Goal: Transaction & Acquisition: Purchase product/service

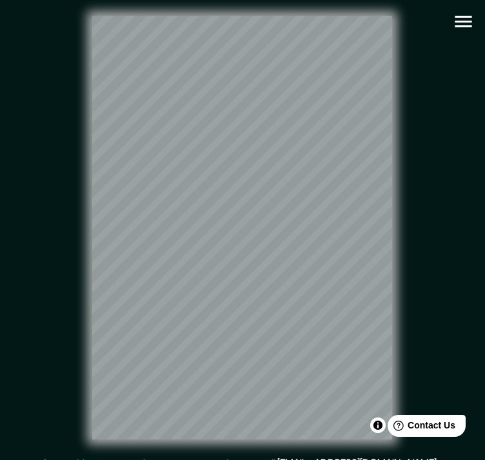
click at [470, 19] on icon "button" at bounding box center [463, 21] width 23 height 23
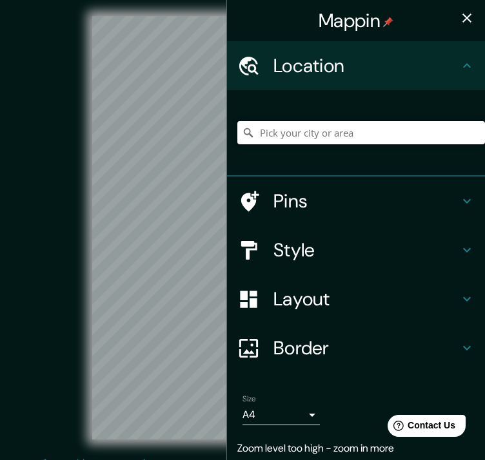
click at [325, 140] on input "Pick your city or area" at bounding box center [361, 132] width 248 height 23
paste input "Lib. Lic. [PERSON_NAME], [GEOGRAPHIC_DATA][PERSON_NAME], 90600 Apetatitlán, Tla…"
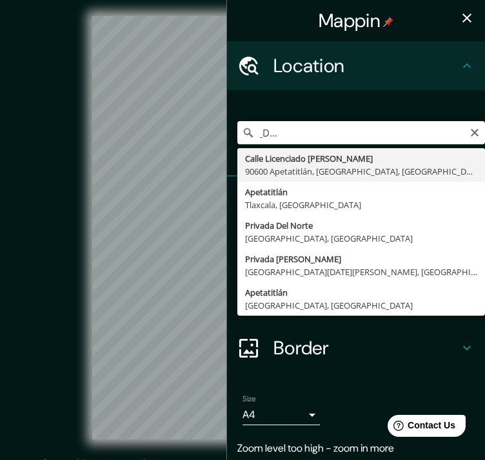
type input "Calle Licenciado [PERSON_NAME], [GEOGRAPHIC_DATA], [GEOGRAPHIC_DATA]"
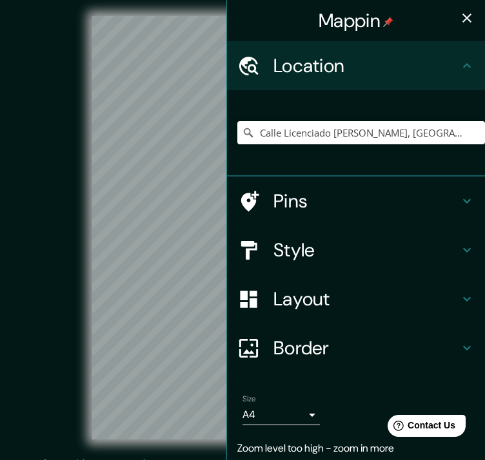
click at [462, 17] on icon "button" at bounding box center [466, 17] width 15 height 15
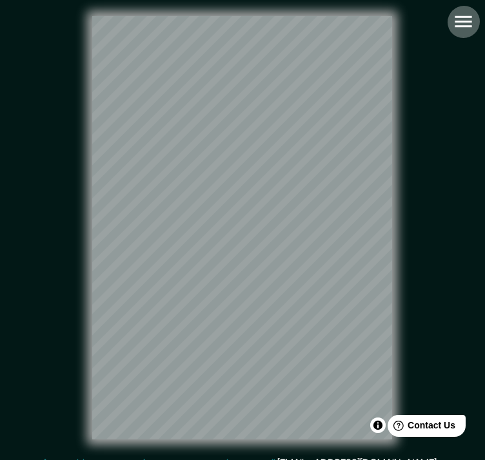
click at [464, 23] on icon "button" at bounding box center [463, 21] width 23 height 23
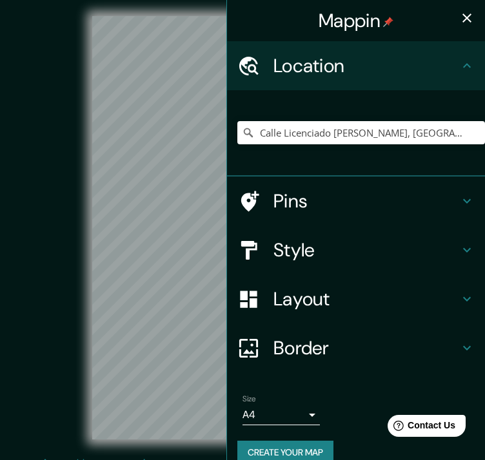
click at [318, 195] on h4 "Pins" at bounding box center [366, 201] width 186 height 23
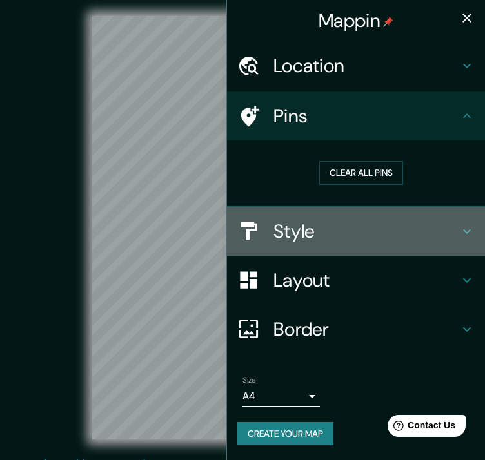
click at [310, 235] on h4 "Style" at bounding box center [366, 231] width 186 height 23
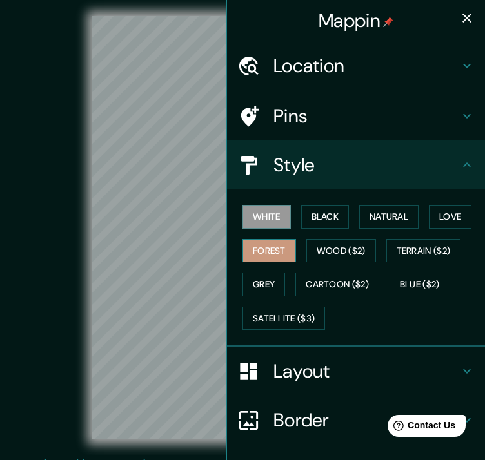
click at [263, 250] on button "Forest" at bounding box center [269, 251] width 54 height 24
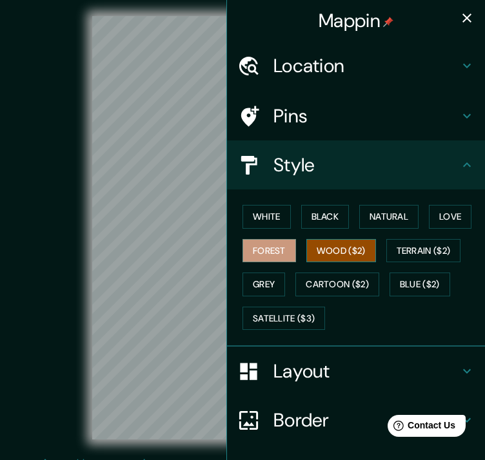
click at [330, 248] on button "Wood ($2)" at bounding box center [341, 251] width 70 height 24
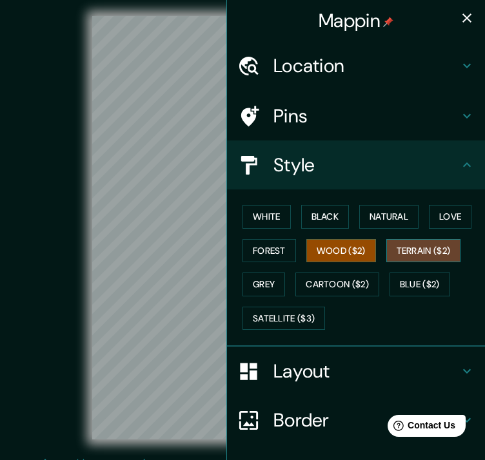
click at [415, 248] on button "Terrain ($2)" at bounding box center [423, 251] width 75 height 24
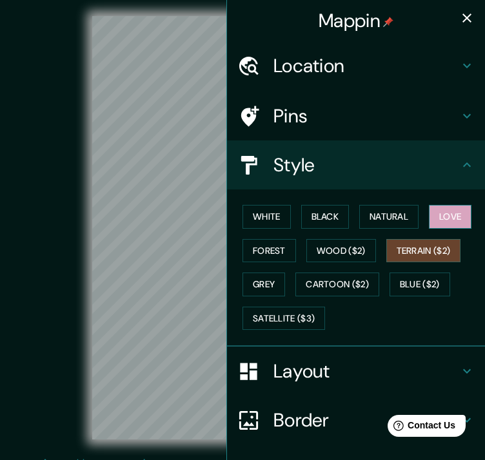
click at [442, 225] on button "Love" at bounding box center [450, 217] width 43 height 24
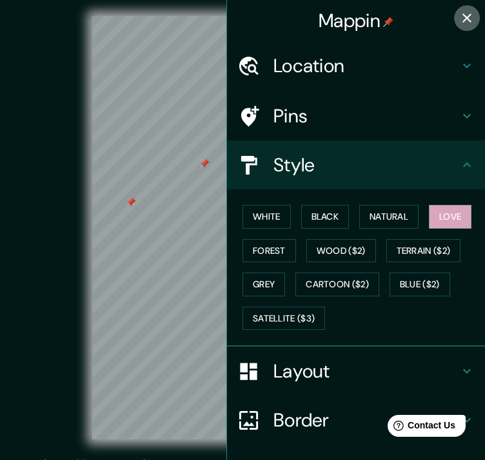
click at [462, 14] on icon "button" at bounding box center [466, 18] width 9 height 9
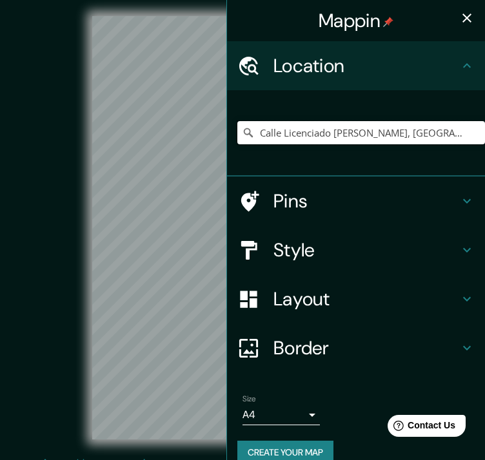
click at [322, 135] on input "Calle Licenciado [PERSON_NAME], [GEOGRAPHIC_DATA], [GEOGRAPHIC_DATA]" at bounding box center [361, 132] width 248 height 23
click at [452, 130] on input "Calle Licenciado [PERSON_NAME], [GEOGRAPHIC_DATA], [GEOGRAPHIC_DATA]" at bounding box center [361, 132] width 248 height 23
click at [276, 132] on input "Pick your city or area" at bounding box center [361, 132] width 248 height 23
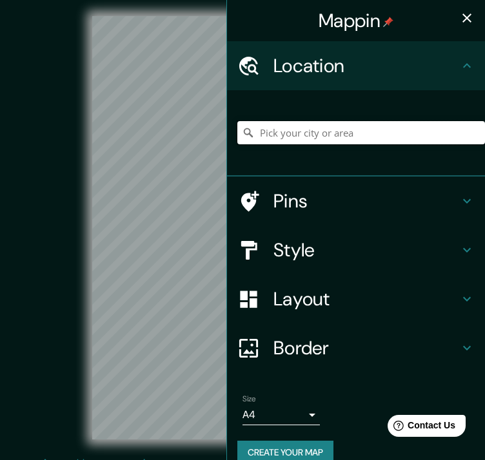
paste input "Lib. Lic. [PERSON_NAME], [GEOGRAPHIC_DATA][PERSON_NAME], 90600 Apetatitlán, Tla…"
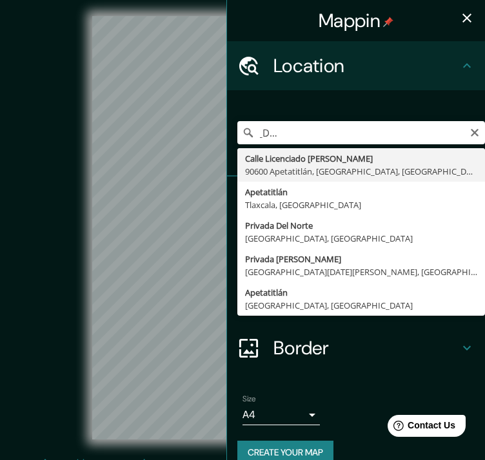
type input "Calle Licenciado [PERSON_NAME], [GEOGRAPHIC_DATA], [GEOGRAPHIC_DATA]"
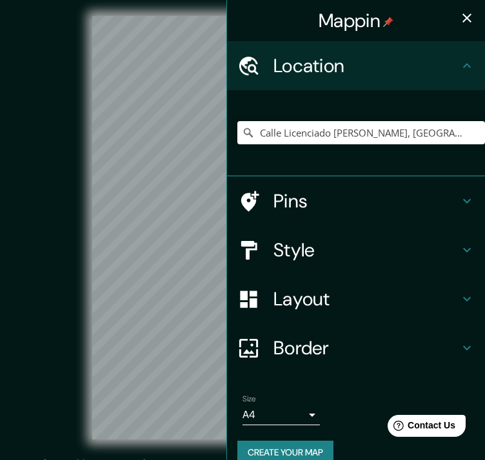
click at [322, 253] on h4 "Style" at bounding box center [366, 250] width 186 height 23
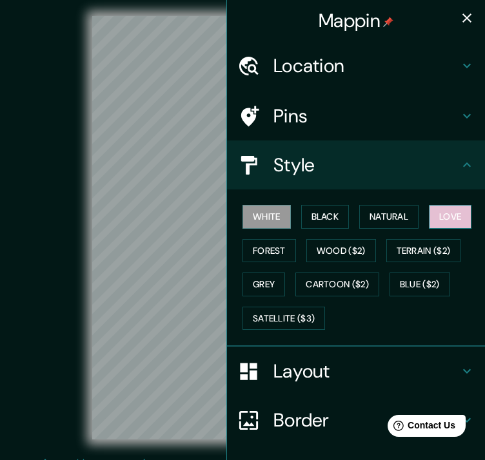
click at [444, 217] on button "Love" at bounding box center [450, 217] width 43 height 24
click at [399, 106] on h4 "Pins" at bounding box center [366, 115] width 186 height 23
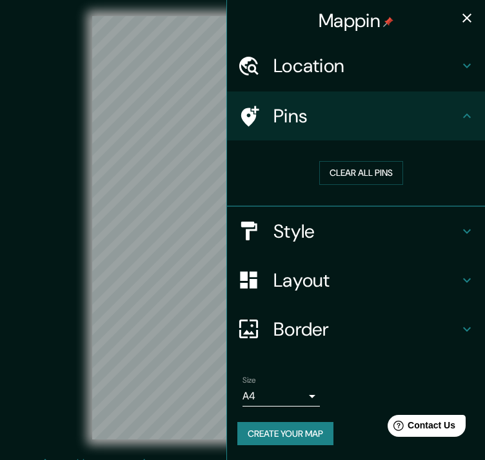
click at [470, 14] on icon "button" at bounding box center [466, 18] width 9 height 9
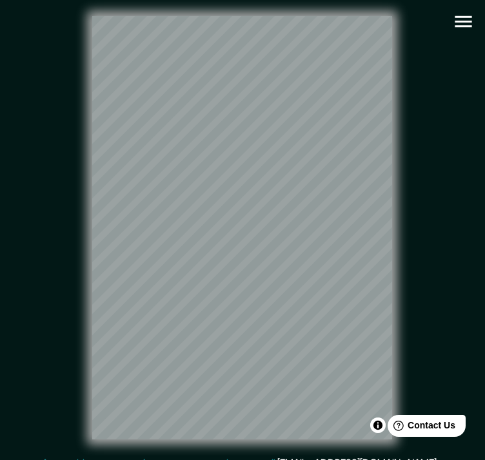
click at [460, 18] on icon "button" at bounding box center [463, 21] width 23 height 23
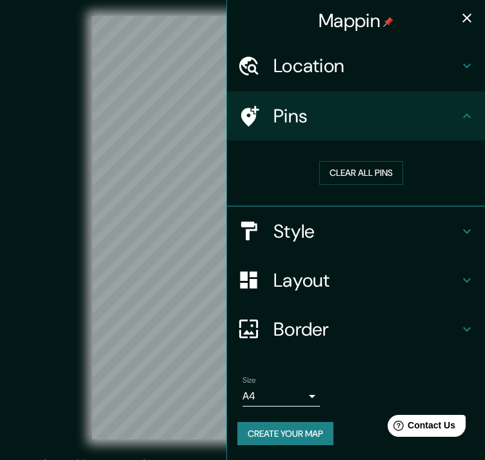
click at [316, 276] on h4 "Layout" at bounding box center [366, 280] width 186 height 23
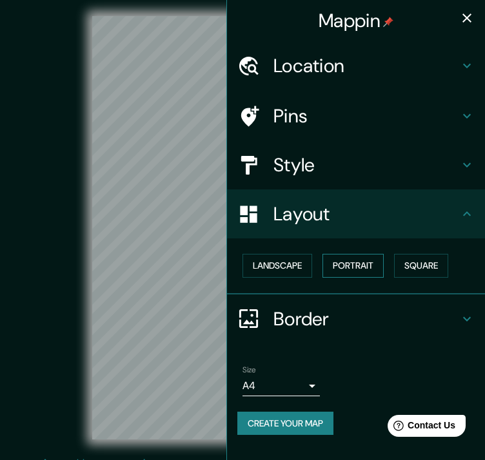
click at [364, 266] on button "Portrait" at bounding box center [352, 266] width 61 height 24
click at [310, 323] on h4 "Border" at bounding box center [366, 319] width 186 height 23
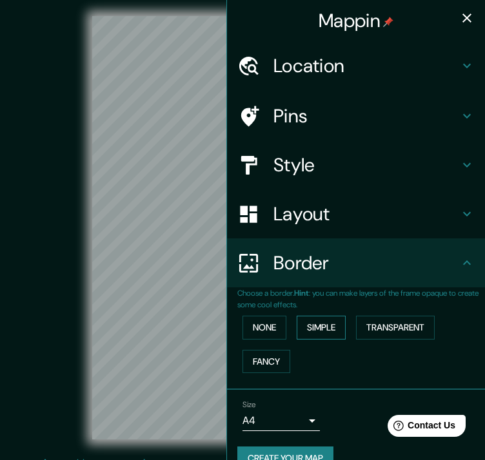
click at [310, 323] on button "Simple" at bounding box center [321, 328] width 49 height 24
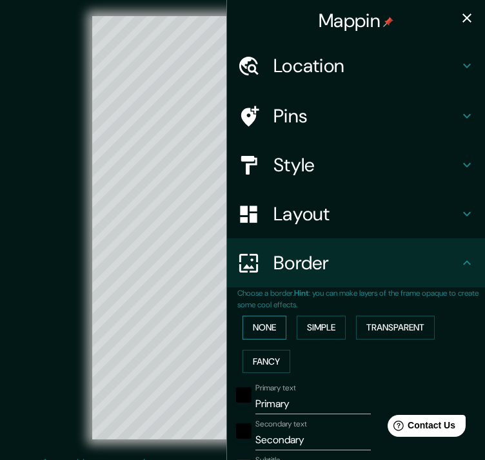
click at [269, 326] on button "None" at bounding box center [264, 328] width 44 height 24
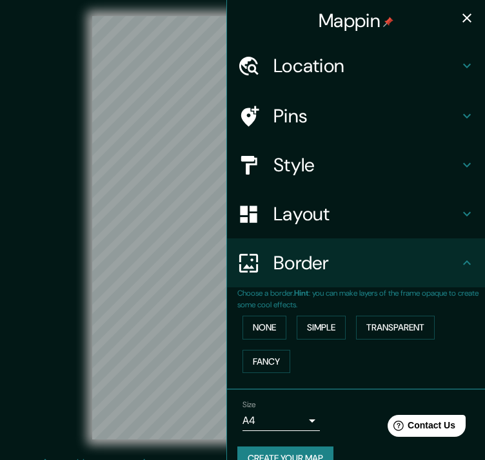
click at [282, 166] on h4 "Style" at bounding box center [366, 164] width 186 height 23
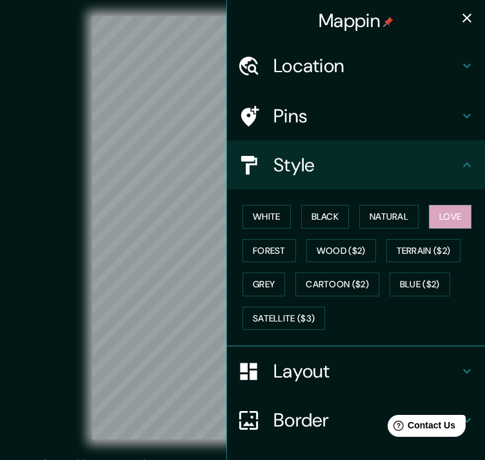
click at [286, 373] on h4 "Layout" at bounding box center [366, 371] width 186 height 23
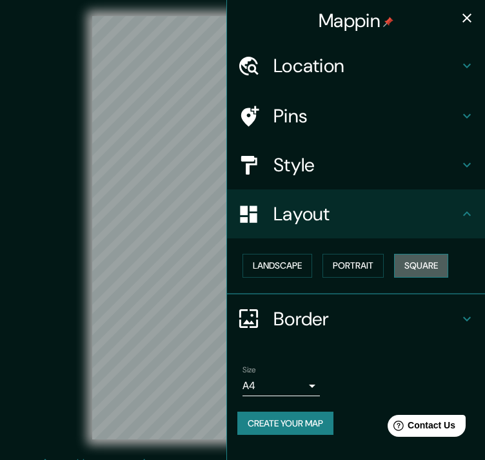
click at [440, 268] on button "Square" at bounding box center [421, 266] width 54 height 24
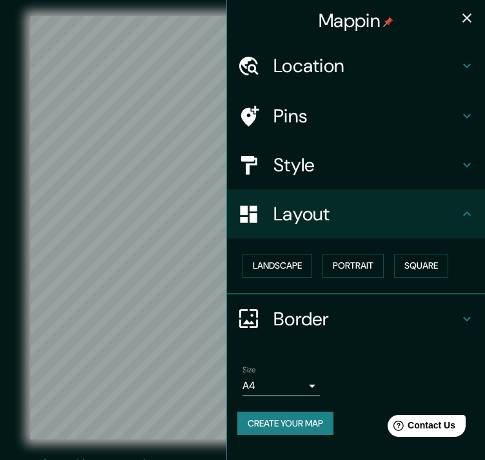
click at [464, 23] on icon "button" at bounding box center [466, 17] width 15 height 15
